Goal: Book appointment/travel/reservation

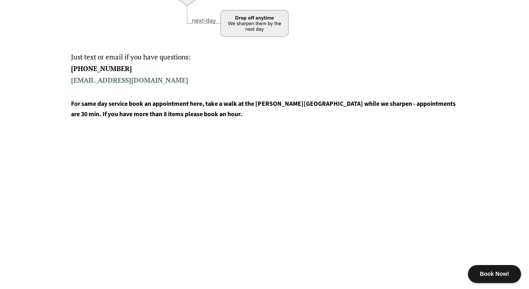
scroll to position [347, 0]
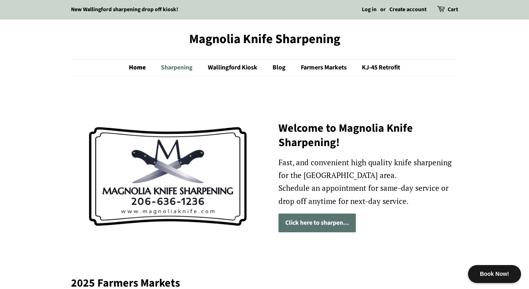
click at [173, 63] on link "Sharpening" at bounding box center [178, 67] width 46 height 16
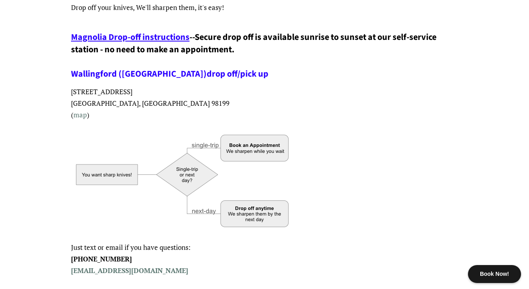
scroll to position [156, 0]
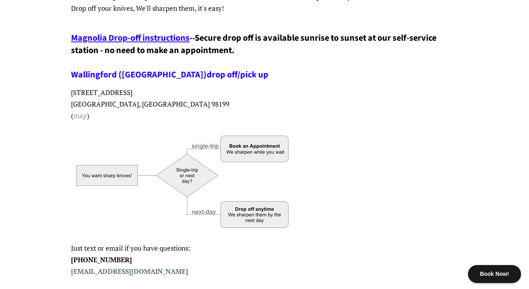
click at [84, 111] on link "map" at bounding box center [80, 115] width 14 height 9
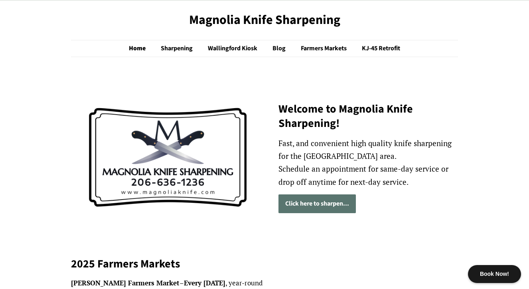
scroll to position [19, 0]
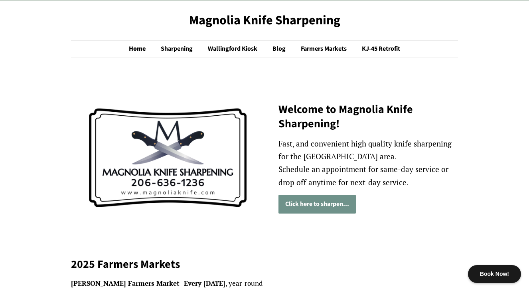
click at [325, 203] on link "Click here to sharpen..." at bounding box center [316, 204] width 77 height 19
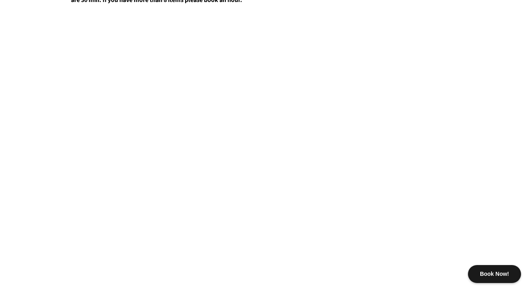
scroll to position [462, 0]
click at [489, 272] on div "Book Now!" at bounding box center [494, 274] width 53 height 18
